Goal: Task Accomplishment & Management: Manage account settings

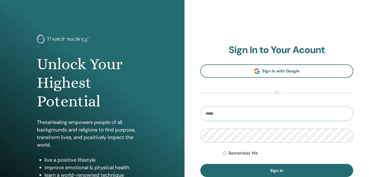
click at [228, 114] on input "email" at bounding box center [276, 113] width 153 height 15
type input "**********"
click at [240, 153] on label "Remember Me" at bounding box center [242, 153] width 29 height 6
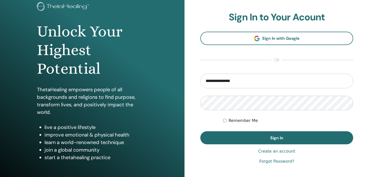
scroll to position [64, 0]
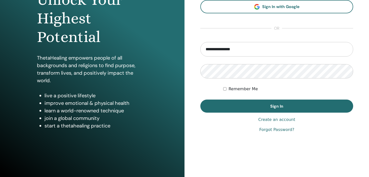
click at [279, 130] on link "Forgot Password?" at bounding box center [276, 130] width 35 height 6
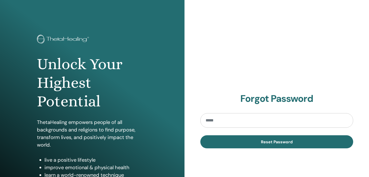
click at [216, 120] on input "email" at bounding box center [276, 120] width 153 height 15
type input "**********"
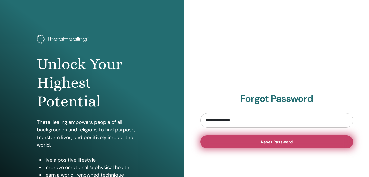
click at [277, 144] on span "Reset Password" at bounding box center [277, 141] width 32 height 5
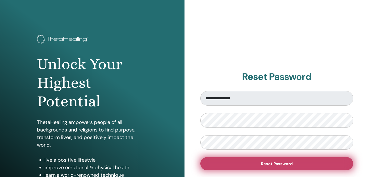
click at [280, 165] on span "Reset Password" at bounding box center [277, 163] width 32 height 5
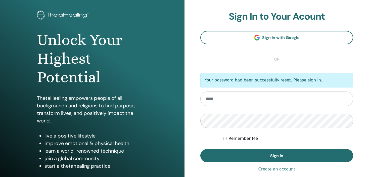
scroll to position [50, 0]
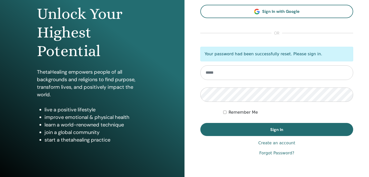
type input "**********"
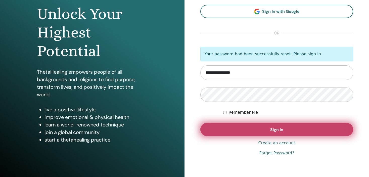
click at [281, 129] on span "Sign In" at bounding box center [276, 129] width 13 height 5
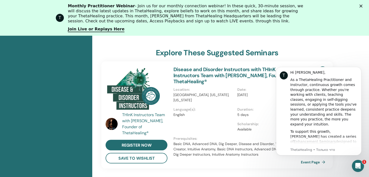
scroll to position [164, 0]
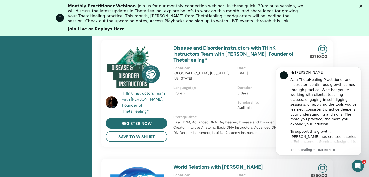
click at [362, 5] on icon "Закрыть" at bounding box center [360, 6] width 3 height 3
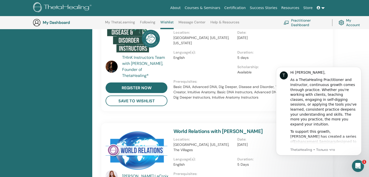
click at [314, 159] on body "T Hi Наталия, As a ThetaHealing Practitioner and Instructor, continuous growth …" at bounding box center [318, 118] width 96 height 110
click at [356, 68] on div "T Hi Наталия, As a ThetaHealing Practitioner and Instructor, continuous growth …" at bounding box center [318, 111] width 85 height 88
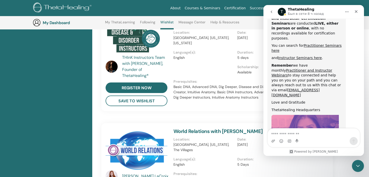
scroll to position [265, 0]
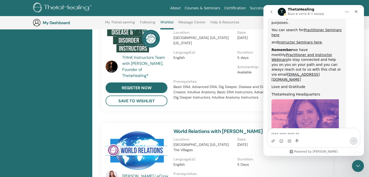
click at [290, 162] on p "5 Days" at bounding box center [267, 164] width 61 height 5
click at [355, 9] on div "Закрыть" at bounding box center [355, 11] width 9 height 9
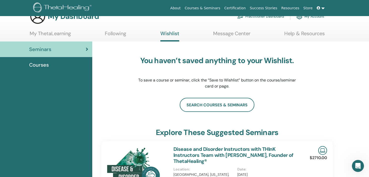
scroll to position [0, 0]
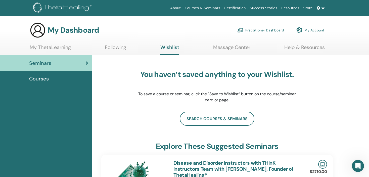
click at [315, 31] on link "My Account" at bounding box center [310, 30] width 28 height 11
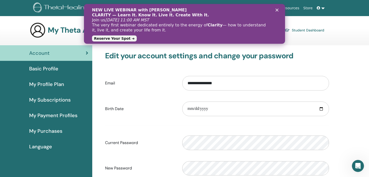
click at [57, 69] on span "Basic Profile" at bounding box center [43, 69] width 29 height 8
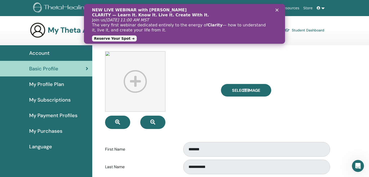
click at [39, 146] on span "Language" at bounding box center [40, 147] width 23 height 8
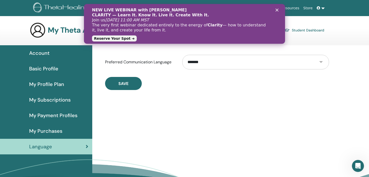
click at [213, 63] on select "**********" at bounding box center [255, 62] width 147 height 15
select select "***"
click at [182, 55] on select "**********" at bounding box center [255, 62] width 147 height 15
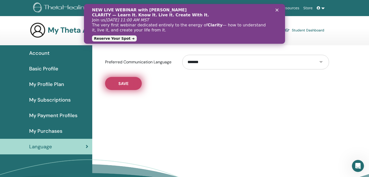
click at [120, 80] on button "Save" at bounding box center [123, 83] width 37 height 13
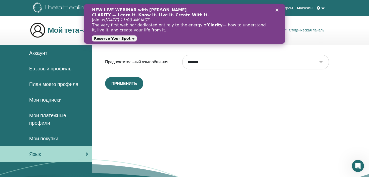
click at [276, 9] on icon "Закрыть" at bounding box center [276, 10] width 3 height 3
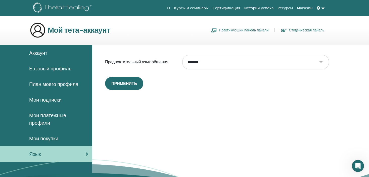
click at [268, 9] on link "Истории успеха" at bounding box center [258, 8] width 33 height 9
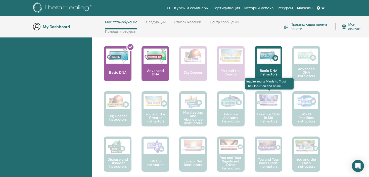
scroll to position [222, 0]
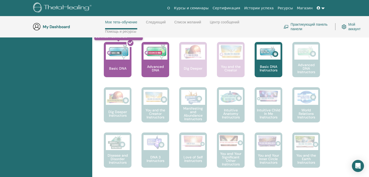
click at [115, 58] on div at bounding box center [121, 61] width 28 height 45
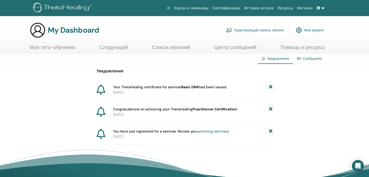
click at [233, 7] on link "Сертификация" at bounding box center [226, 8] width 32 height 9
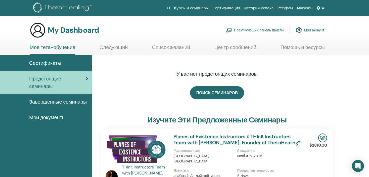
click at [48, 63] on span "Сертификаты" at bounding box center [45, 63] width 32 height 8
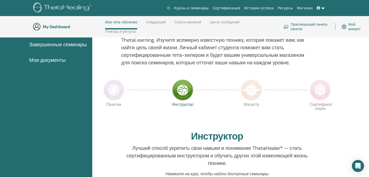
scroll to position [71, 0]
click at [180, 88] on img at bounding box center [182, 89] width 21 height 21
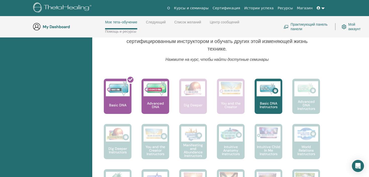
scroll to position [185, 0]
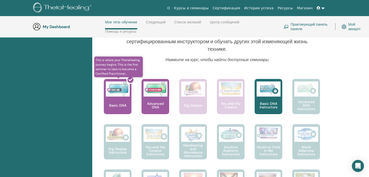
click at [117, 106] on div at bounding box center [121, 98] width 28 height 45
